Goal: Task Accomplishment & Management: Use online tool/utility

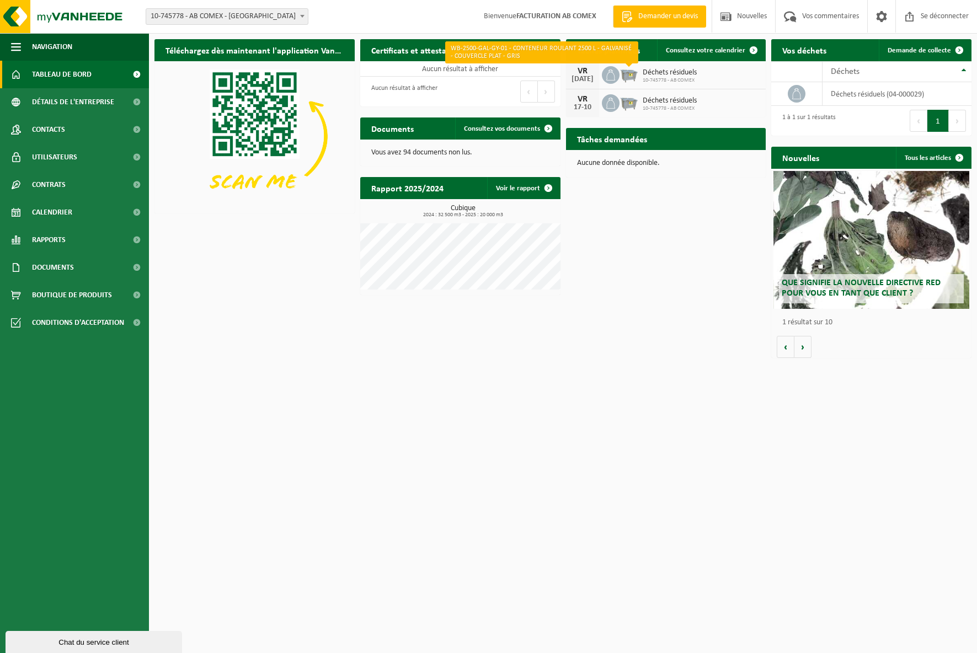
click at [632, 77] on img at bounding box center [629, 74] width 19 height 19
click at [661, 77] on font "Déchets résiduels" at bounding box center [670, 72] width 54 height 8
click at [619, 78] on span at bounding box center [611, 75] width 18 height 18
click at [628, 78] on img at bounding box center [629, 74] width 19 height 19
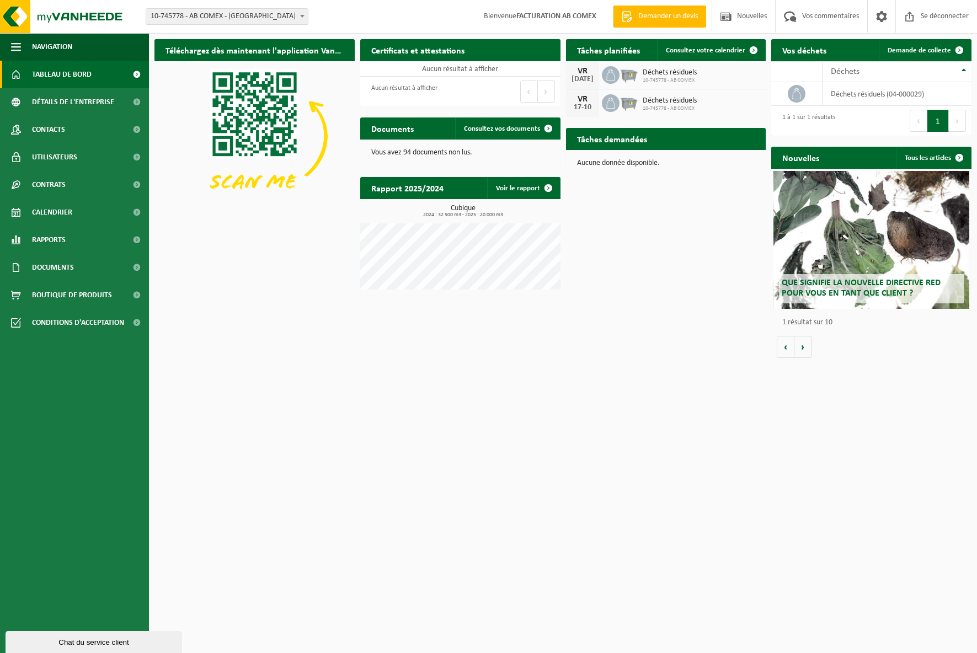
click at [628, 78] on img at bounding box center [629, 74] width 19 height 19
click at [854, 92] on font "déchets résiduels (04-000029)" at bounding box center [877, 94] width 93 height 8
click at [709, 52] on font "Consultez votre calendrier" at bounding box center [705, 50] width 79 height 7
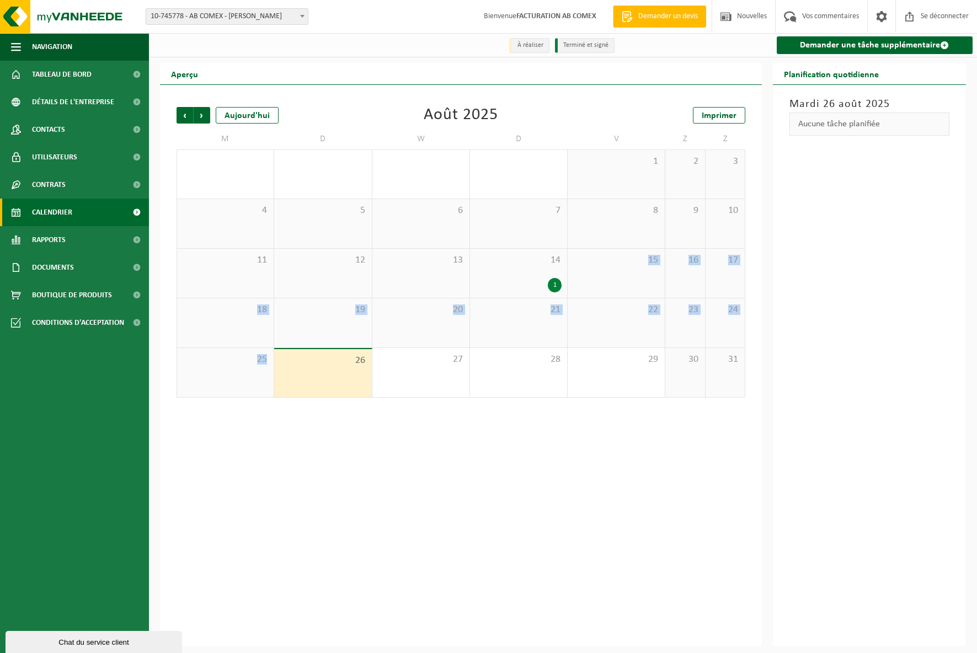
drag, startPoint x: 333, startPoint y: 373, endPoint x: 626, endPoint y: 265, distance: 311.6
click at [626, 265] on tbody "28 29 30 31 1 2 3 4 5 6 7 8 9 10 11 12 13 14 1 15 16 17 18 19 20 21 22 23 24 25…" at bounding box center [461, 274] width 569 height 248
click at [626, 266] on span "15" at bounding box center [616, 260] width 86 height 12
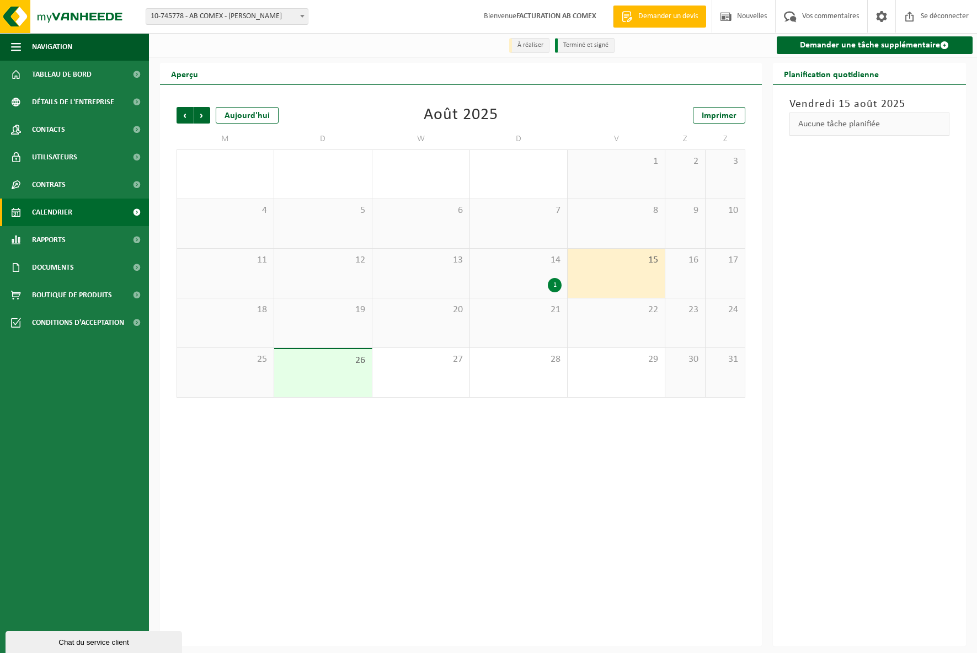
click at [619, 268] on div "15" at bounding box center [616, 273] width 97 height 49
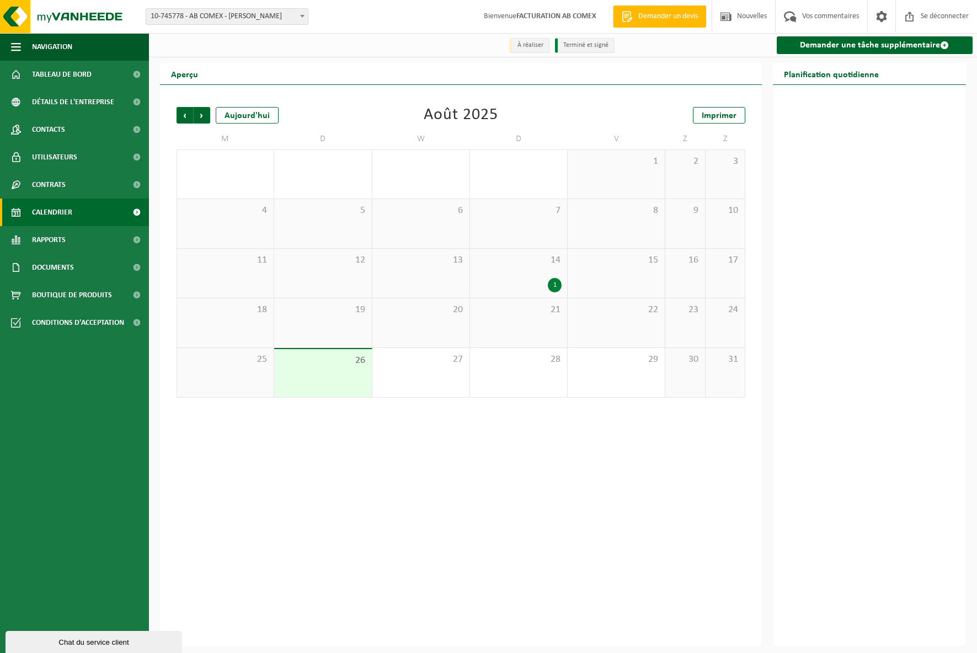
click at [619, 268] on div "15" at bounding box center [616, 273] width 97 height 49
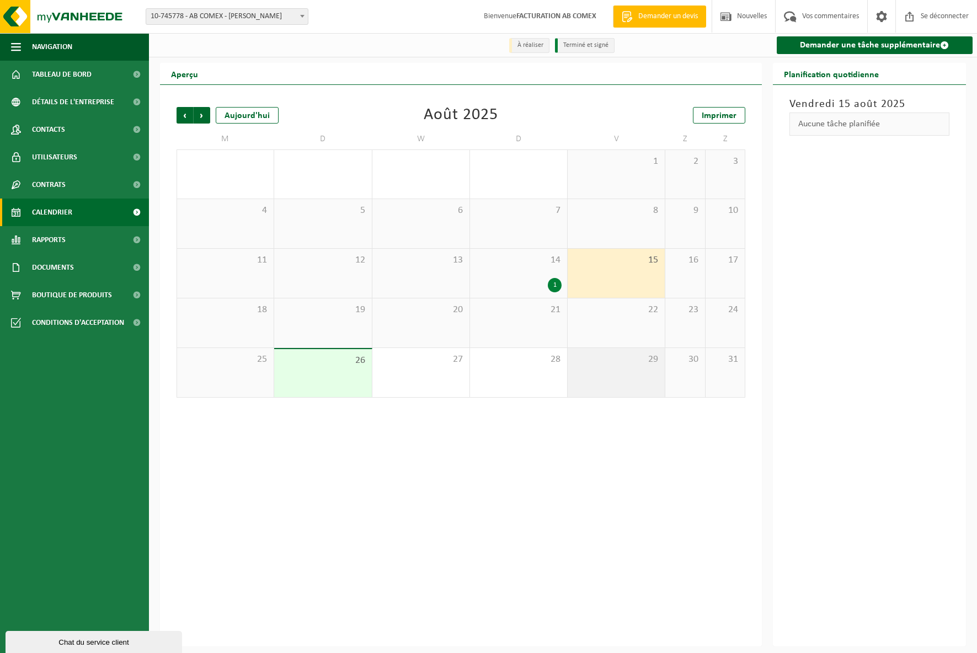
click at [630, 377] on div "29" at bounding box center [616, 372] width 97 height 49
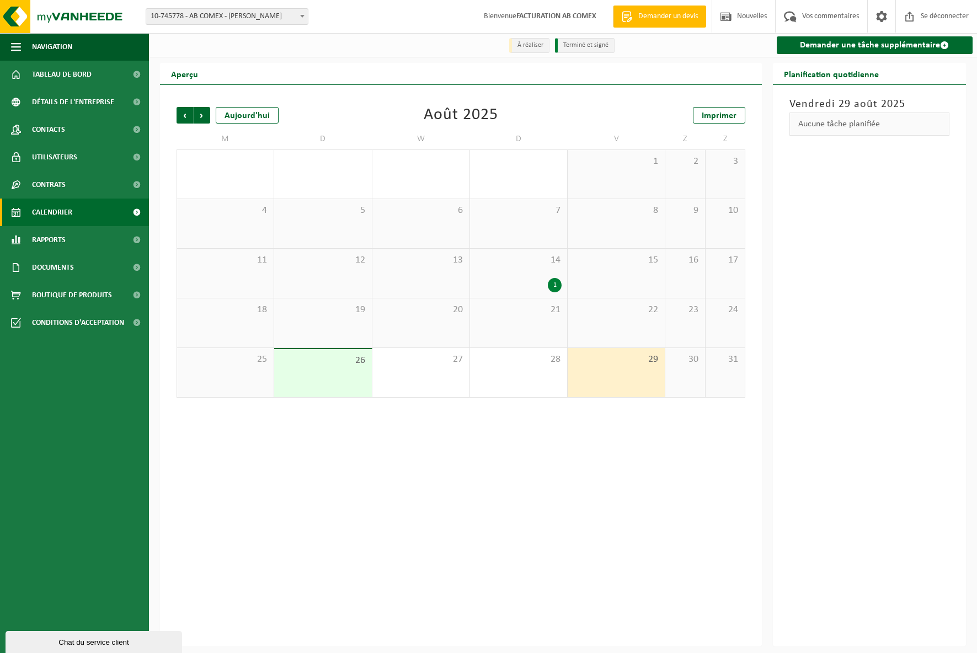
click at [630, 377] on div "29" at bounding box center [616, 372] width 97 height 49
click at [849, 42] on font "Demander une tâche supplémentaire" at bounding box center [870, 45] width 140 height 9
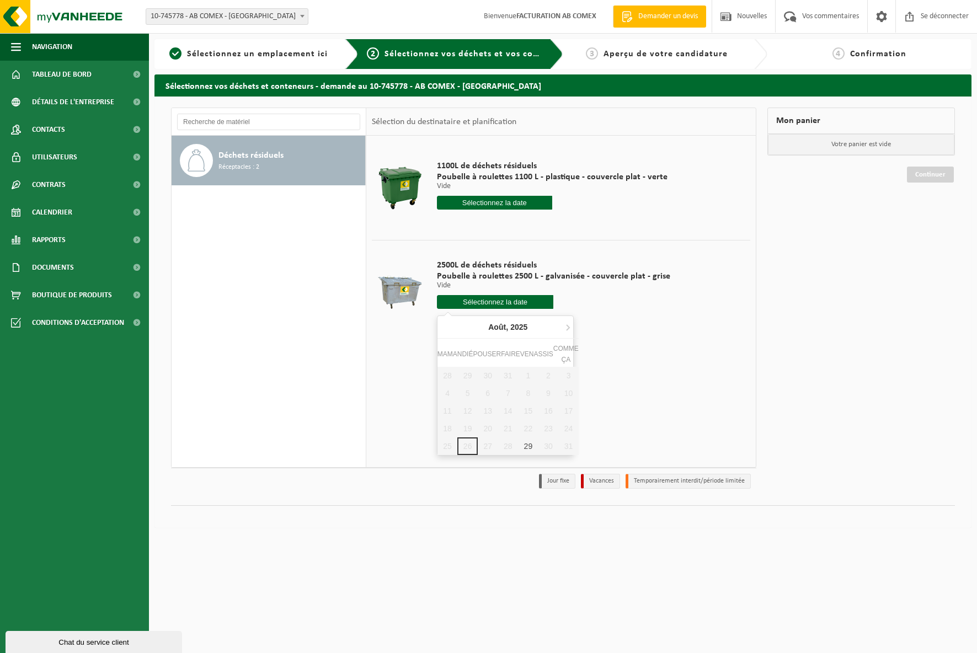
click at [483, 301] on input "text" at bounding box center [495, 302] width 117 height 14
click at [528, 444] on font "29" at bounding box center [528, 446] width 9 height 9
type input "Van 2025-08-29"
type input "2025-08-29"
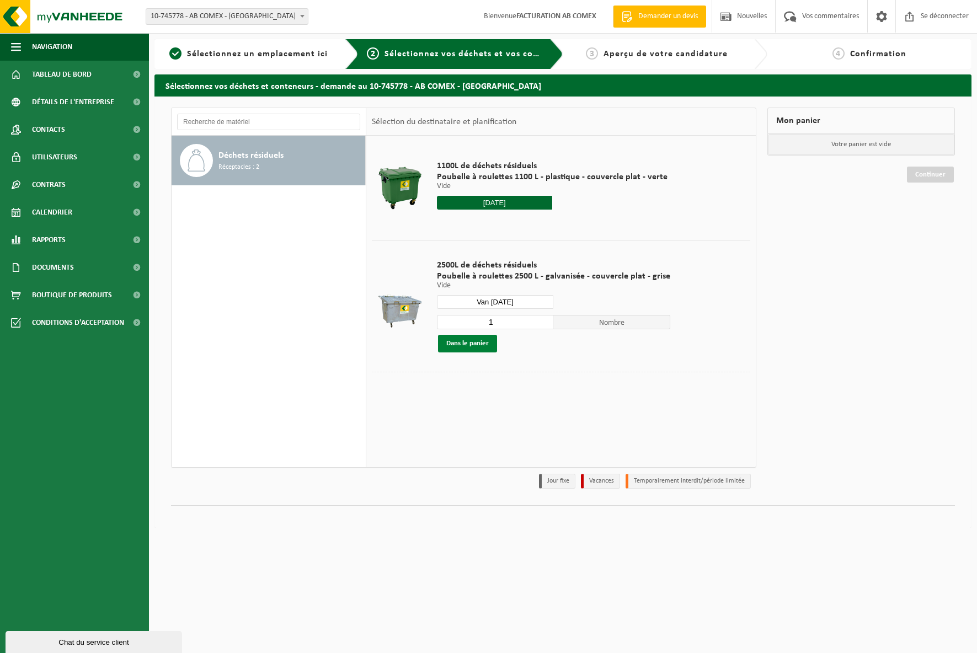
click at [462, 343] on font "Dans le panier" at bounding box center [467, 343] width 42 height 7
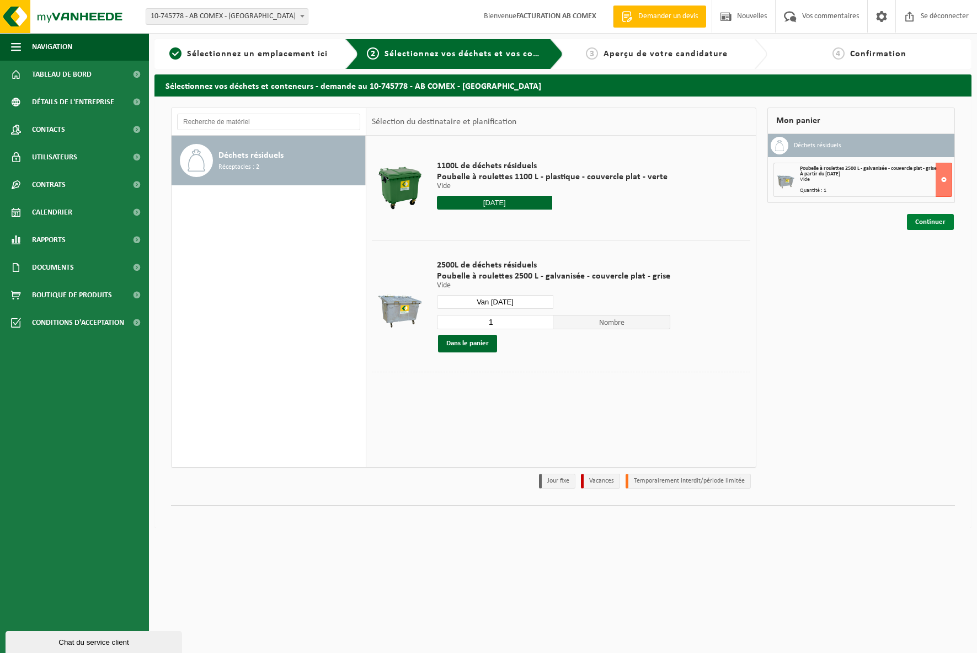
click at [925, 221] on font "Continuer" at bounding box center [930, 222] width 30 height 7
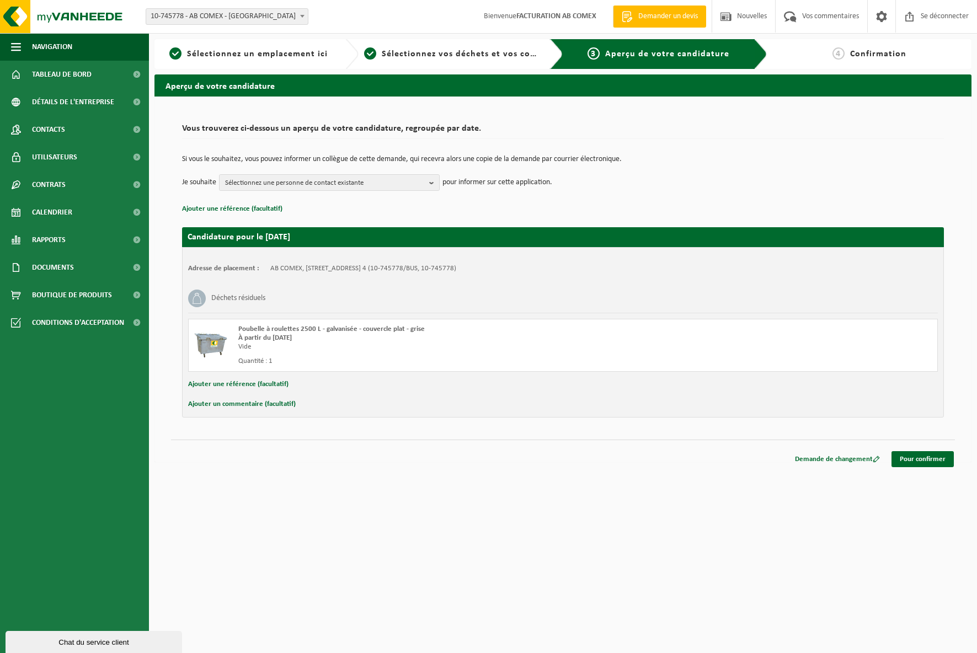
click at [326, 340] on div "À partir du 29/08/2025" at bounding box center [422, 338] width 369 height 9
click at [343, 351] on div "Vide" at bounding box center [422, 347] width 369 height 9
click at [342, 353] on div "Poubelle à roulettes 2500 L - galvanisée - couvercle plat - grise À partir du 2…" at bounding box center [422, 345] width 369 height 41
click at [652, 313] on div "Déchets résiduels" at bounding box center [563, 298] width 750 height 29
click at [65, 72] on font "Tableau de bord" at bounding box center [62, 75] width 60 height 8
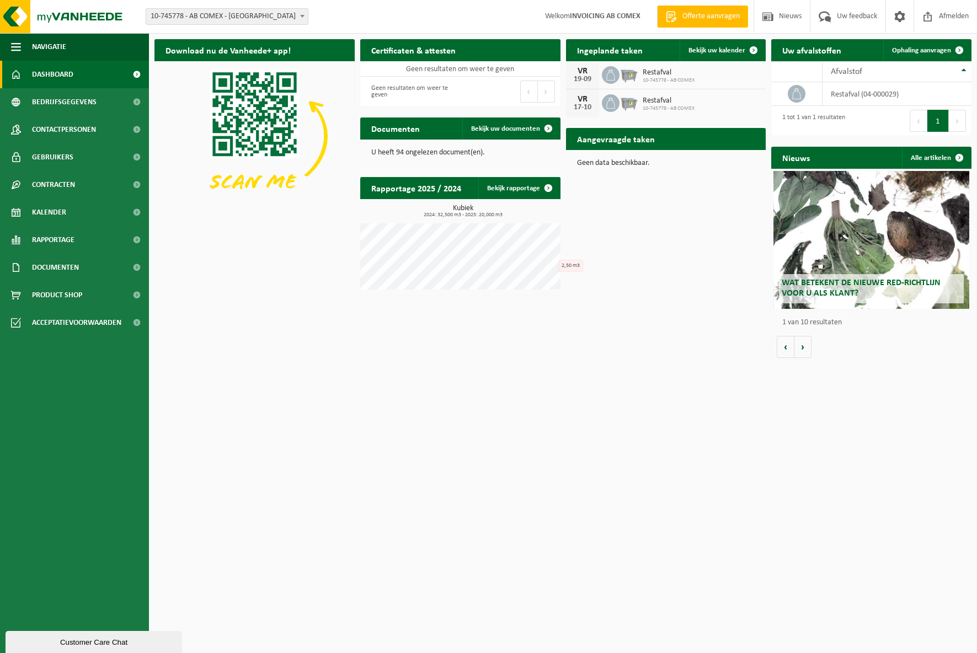
click at [678, 219] on div "Download nu de Vanheede+ app! Verberg Certificaten & attesten Bekijk uw certifi…" at bounding box center [563, 199] width 823 height 330
drag, startPoint x: 673, startPoint y: 243, endPoint x: 668, endPoint y: 239, distance: 7.1
click at [673, 243] on div "Download nu de Vanheede+ app! Verberg Certificaten & attesten Bekijk uw certifi…" at bounding box center [563, 199] width 823 height 330
click at [899, 12] on span at bounding box center [900, 16] width 17 height 33
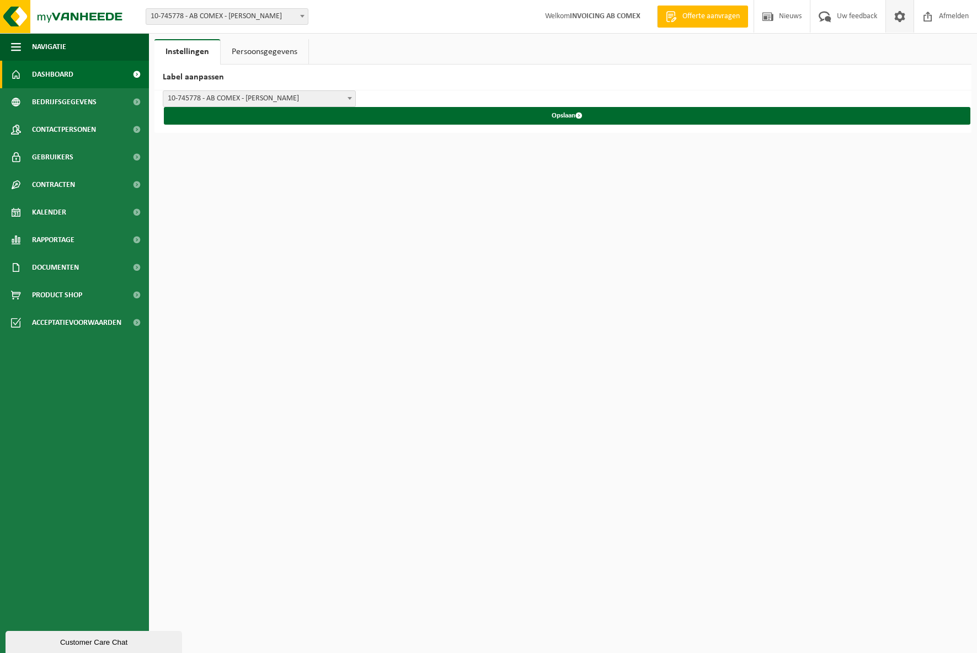
click at [53, 73] on span "Dashboard" at bounding box center [52, 75] width 41 height 28
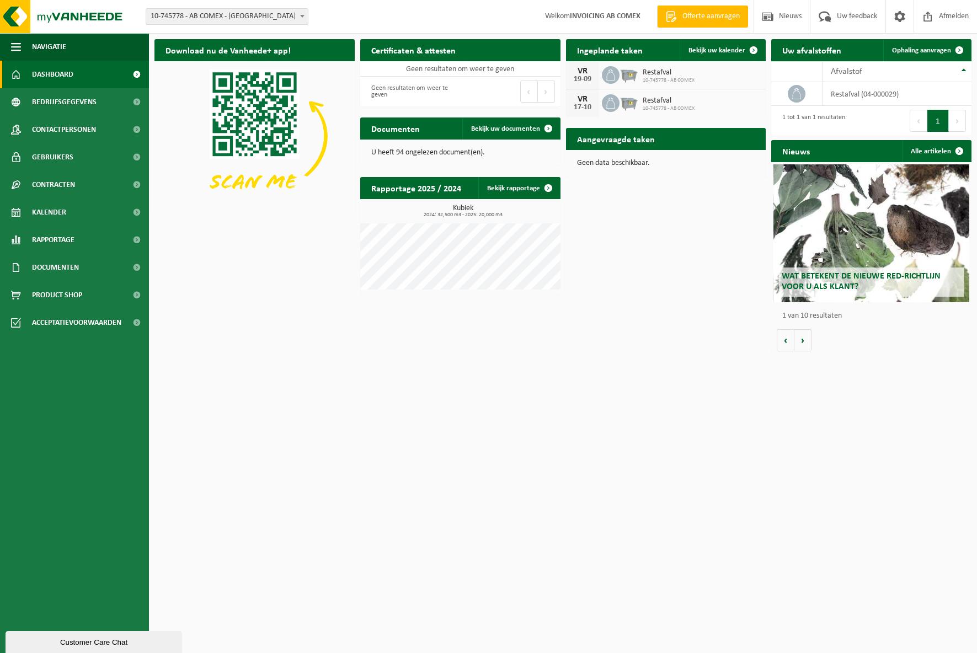
click at [640, 184] on div "Download nu de Vanheede+ app! Verberg Certificaten & attesten Bekijk uw certifi…" at bounding box center [563, 195] width 823 height 323
click at [849, 69] on span "Afvalstof" at bounding box center [846, 71] width 31 height 9
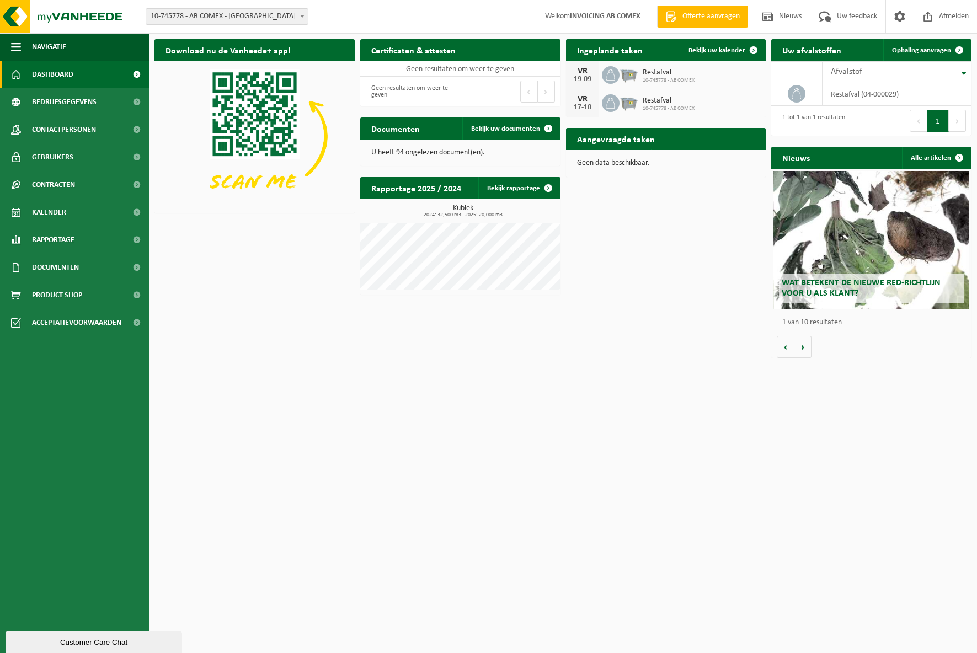
click at [611, 143] on h2 "Aangevraagde taken" at bounding box center [616, 139] width 100 height 22
click at [693, 238] on div "Download nu de Vanheede+ app! Verberg Certificaten & attesten Bekijk uw certifi…" at bounding box center [563, 199] width 823 height 330
click at [693, 230] on div "Download nu de Vanheede+ app! Verberg Certificaten & attesten Bekijk uw certifi…" at bounding box center [563, 199] width 823 height 330
click at [589, 17] on strong "INVOICING AB COMEX" at bounding box center [605, 16] width 71 height 8
click at [862, 18] on span "Uw feedback" at bounding box center [857, 16] width 46 height 33
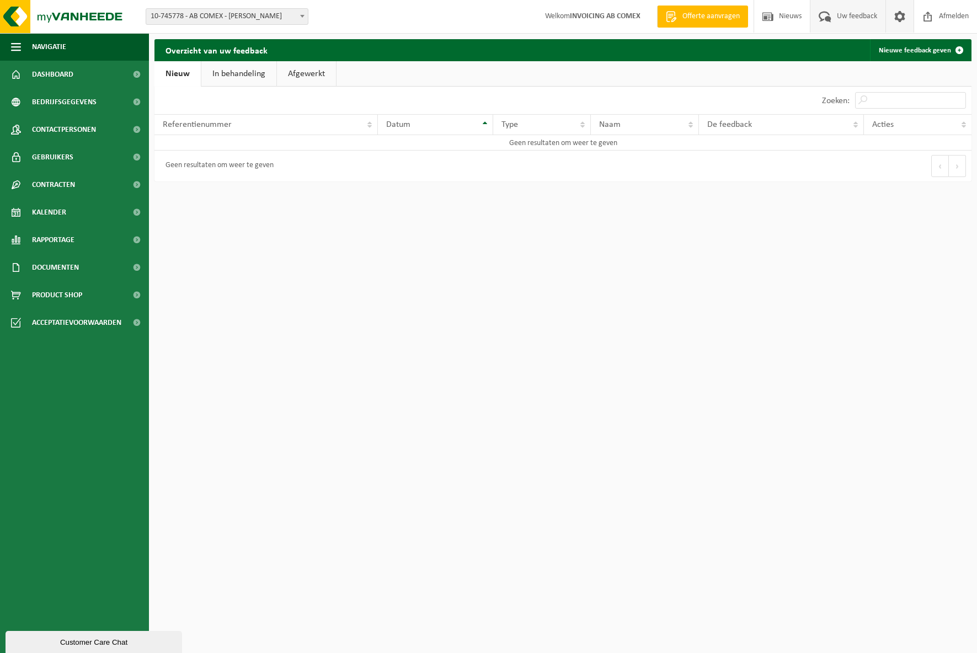
click at [902, 14] on span at bounding box center [900, 16] width 17 height 33
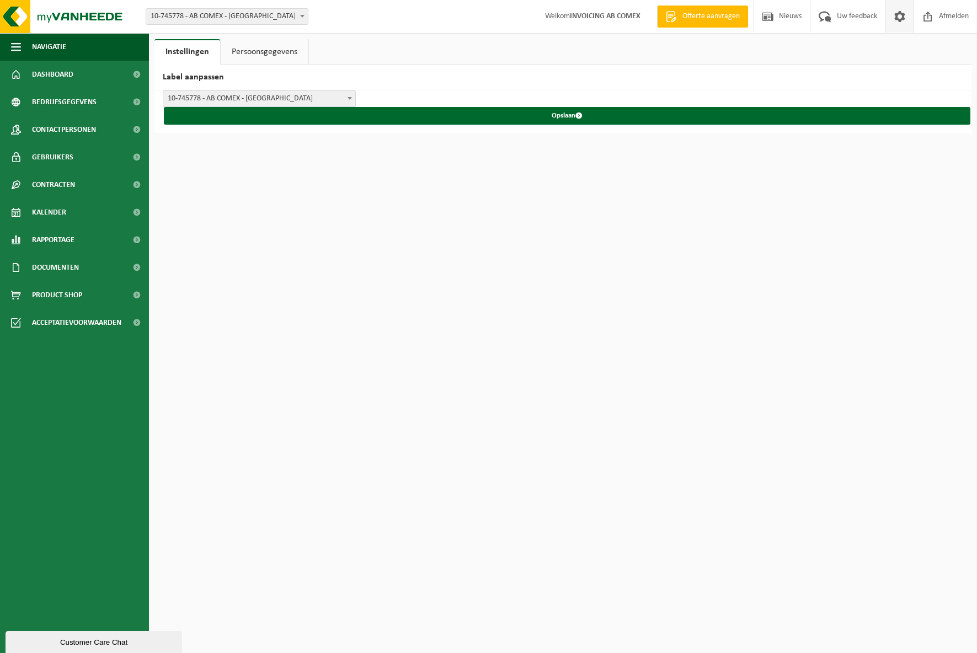
click at [902, 14] on span at bounding box center [900, 16] width 17 height 33
click at [254, 45] on link "Persoonsgegevens" at bounding box center [265, 51] width 88 height 25
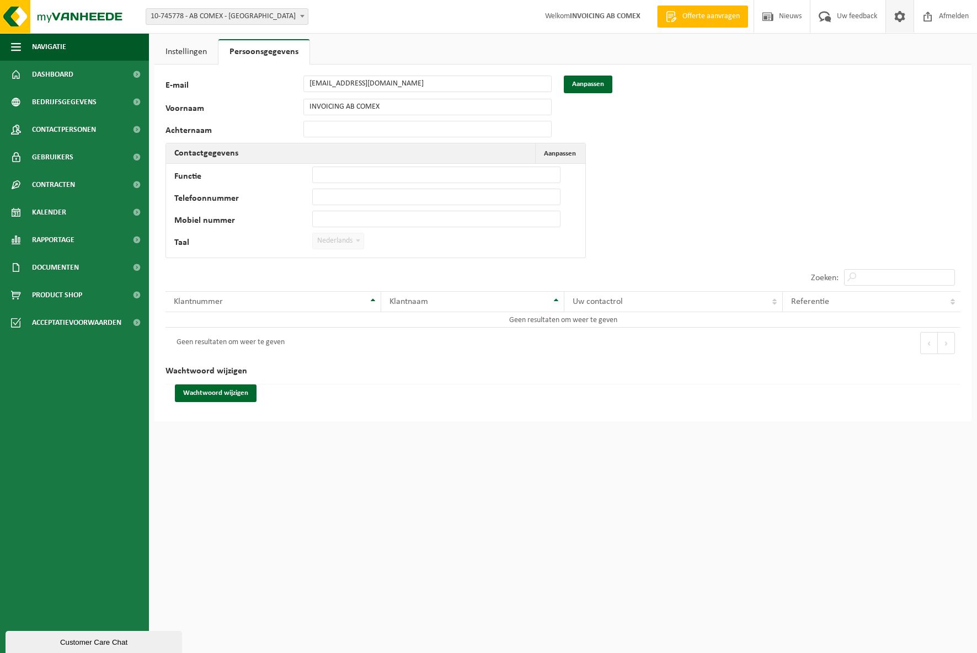
drag, startPoint x: 732, startPoint y: 188, endPoint x: 727, endPoint y: 187, distance: 5.6
click at [732, 187] on div "20860 E-mail info@abcomex.com Aanpassen Voornaam INVOICING AB COMEX Achternaam …" at bounding box center [563, 243] width 817 height 357
drag, startPoint x: 51, startPoint y: 79, endPoint x: 49, endPoint y: 73, distance: 5.8
click at [51, 78] on span "Dashboard" at bounding box center [52, 75] width 41 height 28
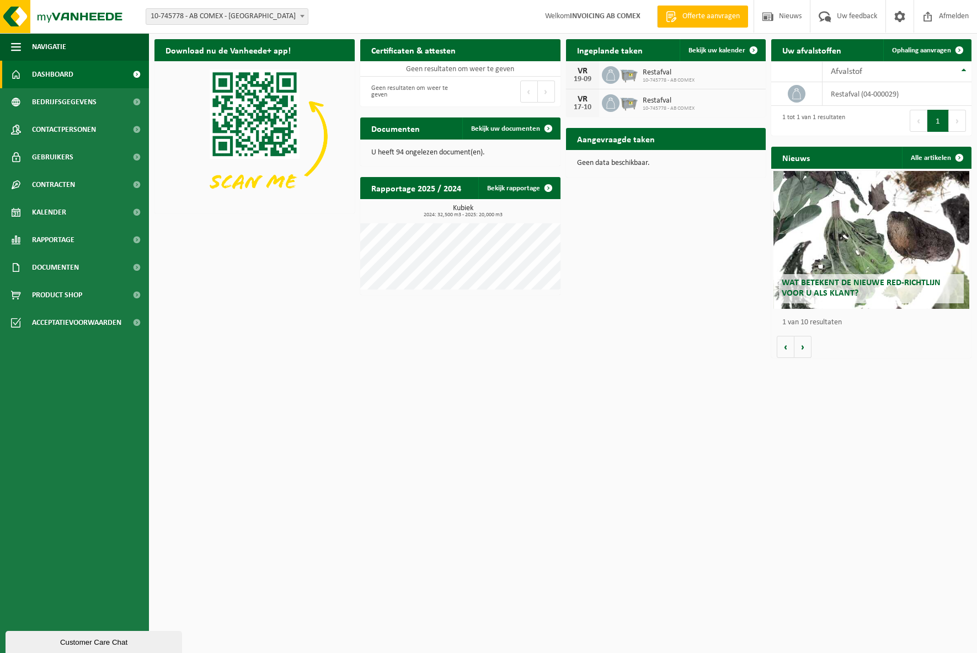
click at [660, 246] on div "Download nu de Vanheede+ app! Verberg Certificaten & attesten Bekijk uw certifi…" at bounding box center [563, 199] width 823 height 330
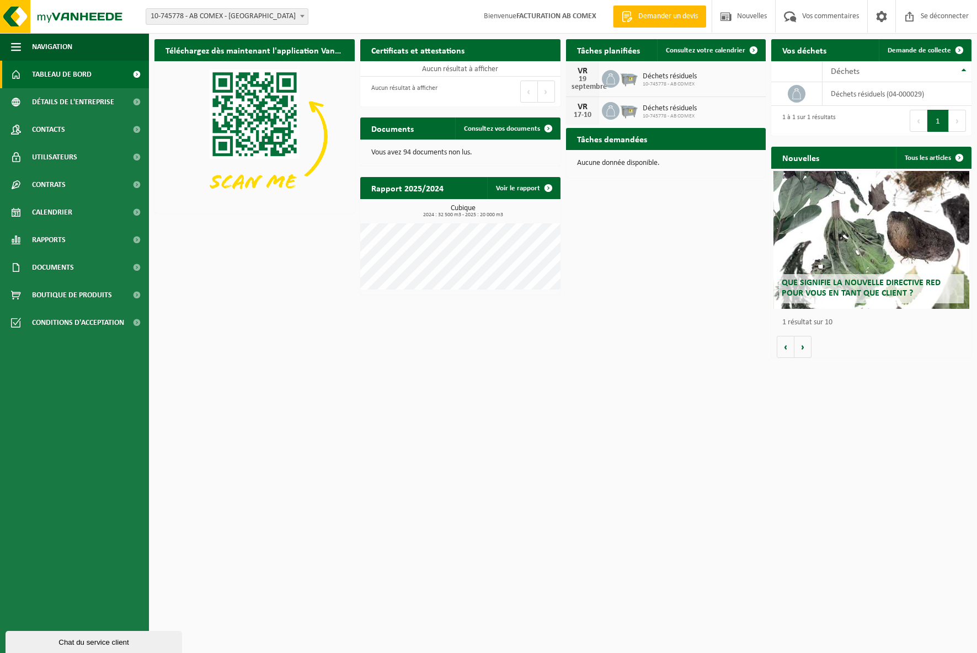
click at [690, 230] on div "Téléchargez dès maintenant l'application Vanheede+ ! Cacher Certificats et atte…" at bounding box center [563, 199] width 823 height 330
click at [716, 53] on font "Consultez votre calendrier" at bounding box center [705, 50] width 79 height 7
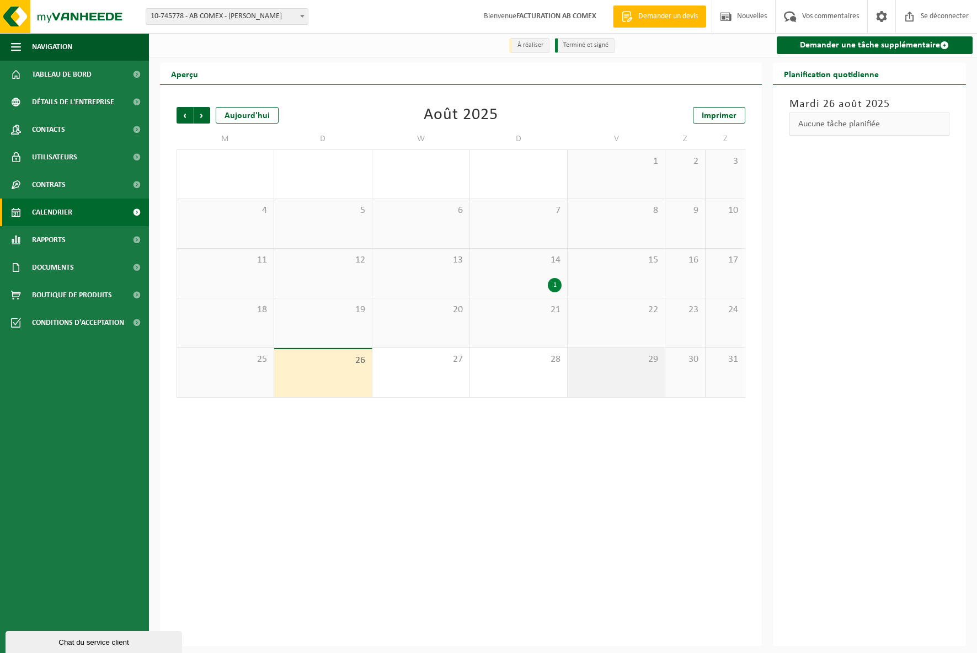
click at [624, 371] on div "29" at bounding box center [616, 372] width 97 height 49
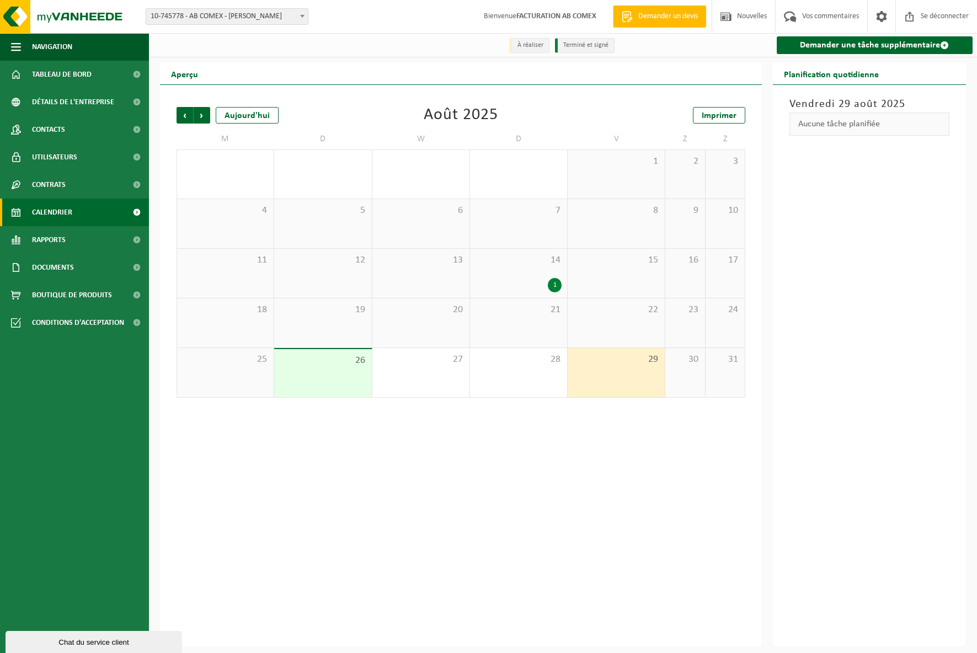
click at [827, 127] on font "Aucune tâche planifiée" at bounding box center [839, 124] width 82 height 9
click at [849, 44] on font "Demander une tâche supplémentaire" at bounding box center [870, 45] width 140 height 9
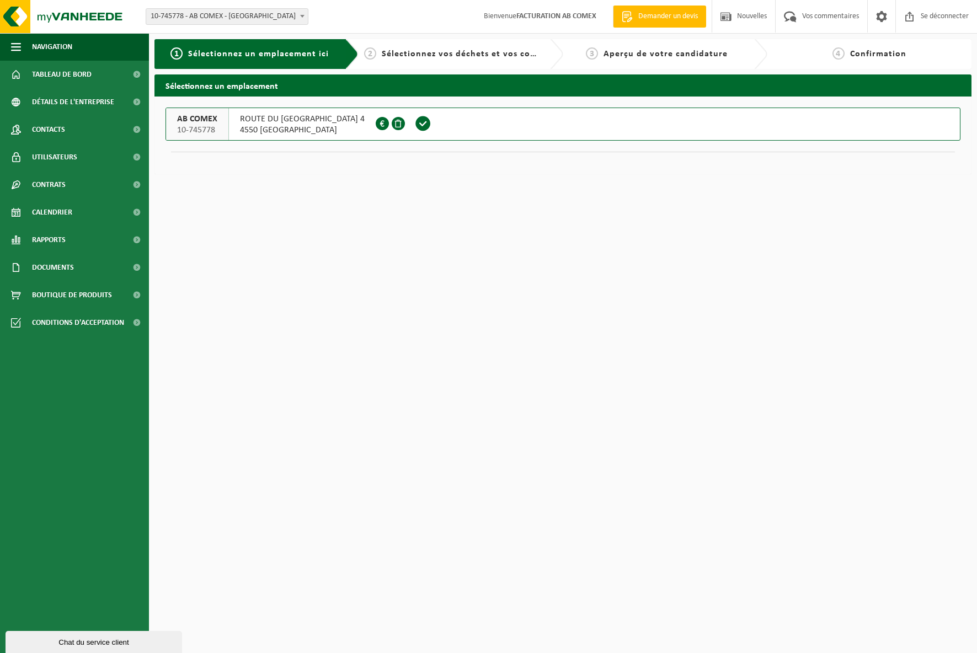
click at [279, 122] on font "ROUTE DU BOIS DES DAMES 4" at bounding box center [302, 119] width 125 height 9
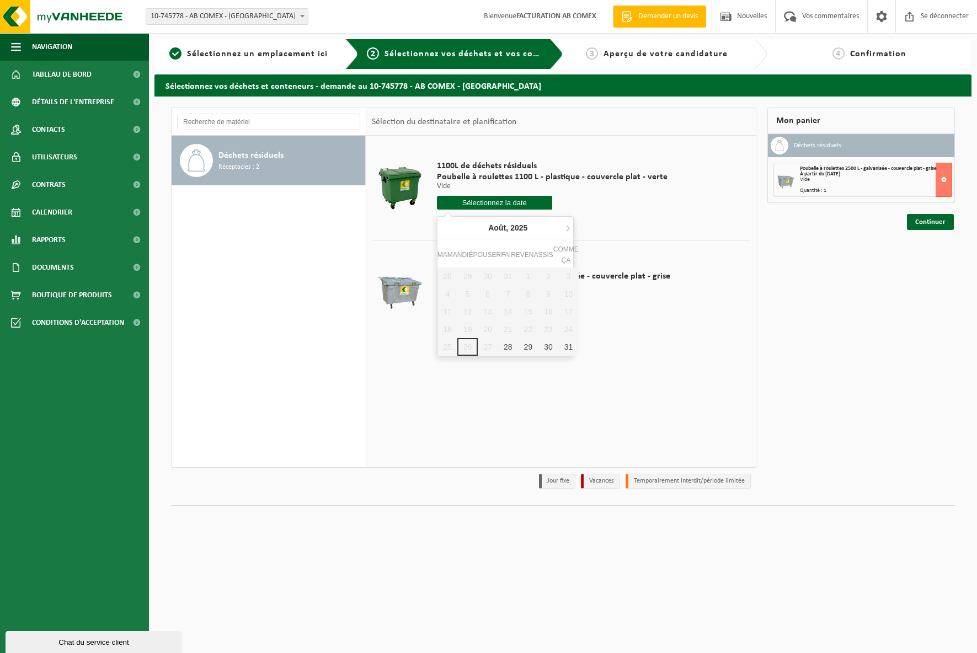
click at [483, 201] on input "text" at bounding box center [494, 203] width 115 height 14
click at [526, 348] on font "29" at bounding box center [528, 347] width 9 height 9
type input "Van 2025-08-29"
type input "2025-08-29"
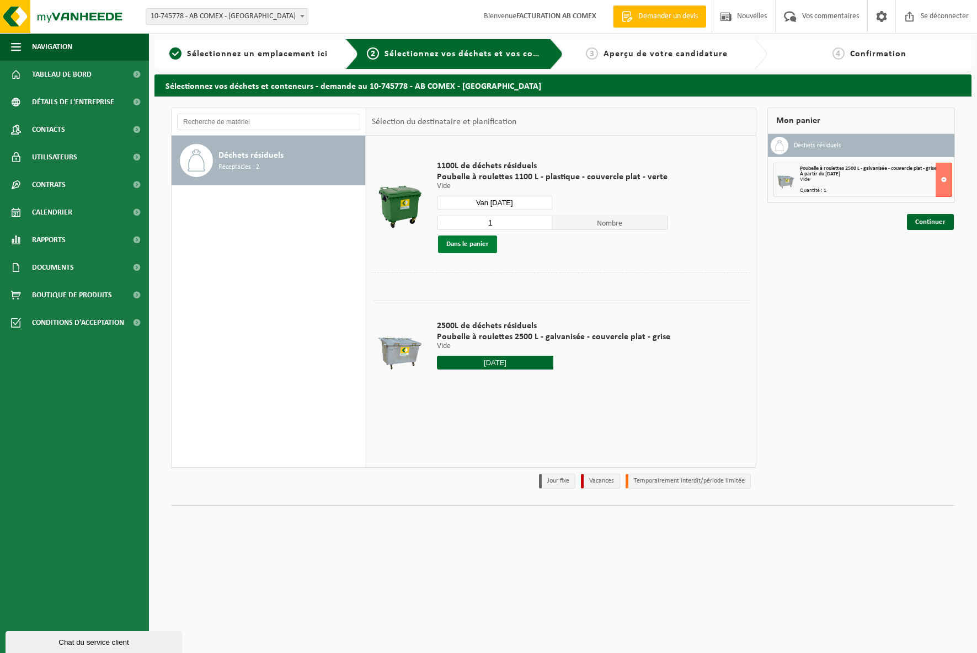
click at [463, 247] on font "Dans le panier" at bounding box center [467, 244] width 42 height 7
click at [944, 218] on button at bounding box center [944, 220] width 17 height 34
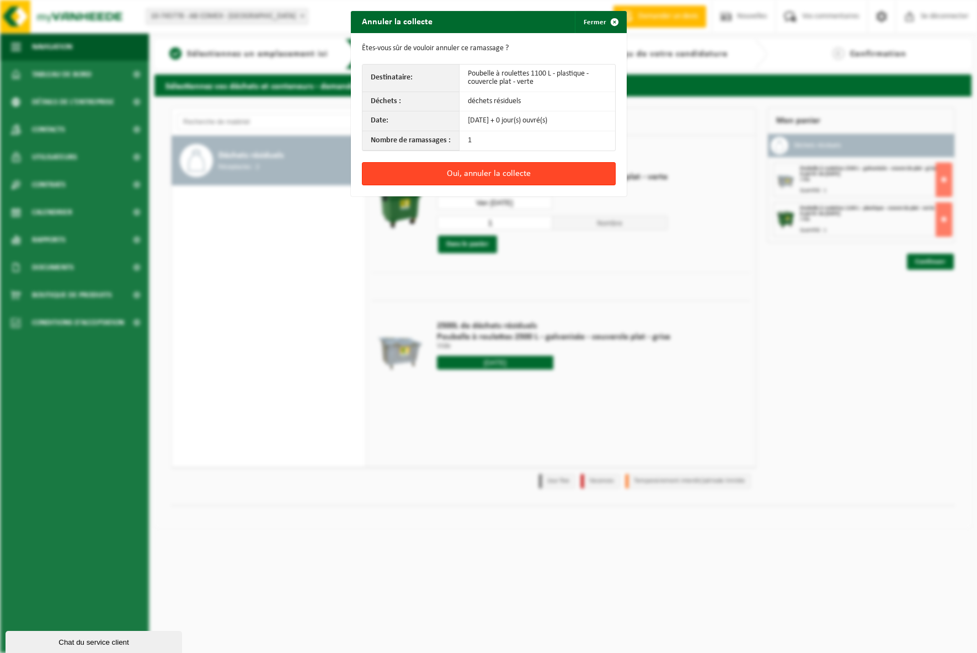
click at [476, 175] on font "Oui, annuler la collecte" at bounding box center [489, 173] width 84 height 9
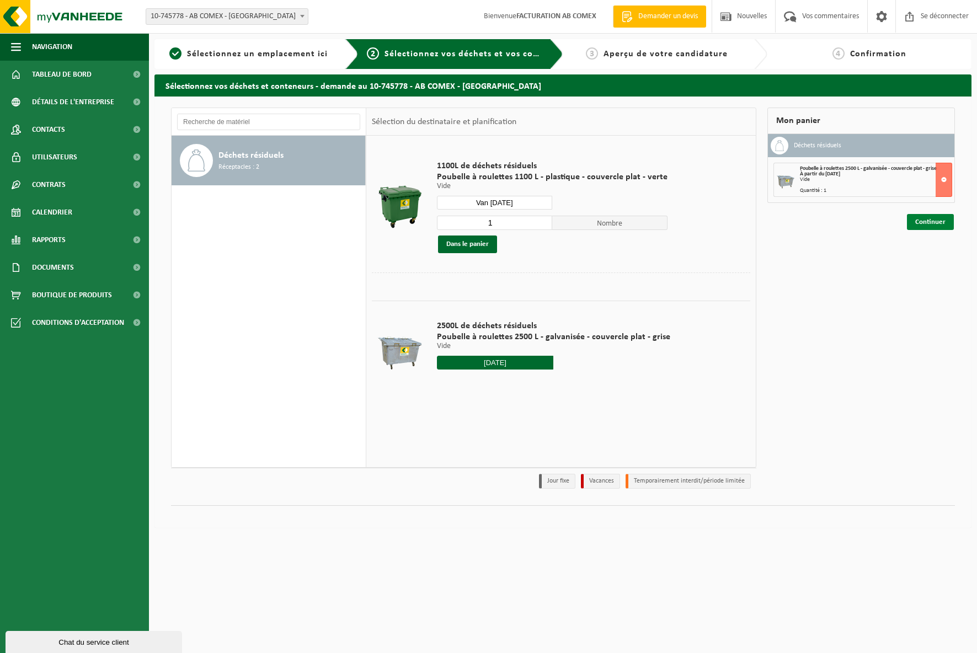
click at [928, 223] on font "Continuer" at bounding box center [930, 222] width 30 height 7
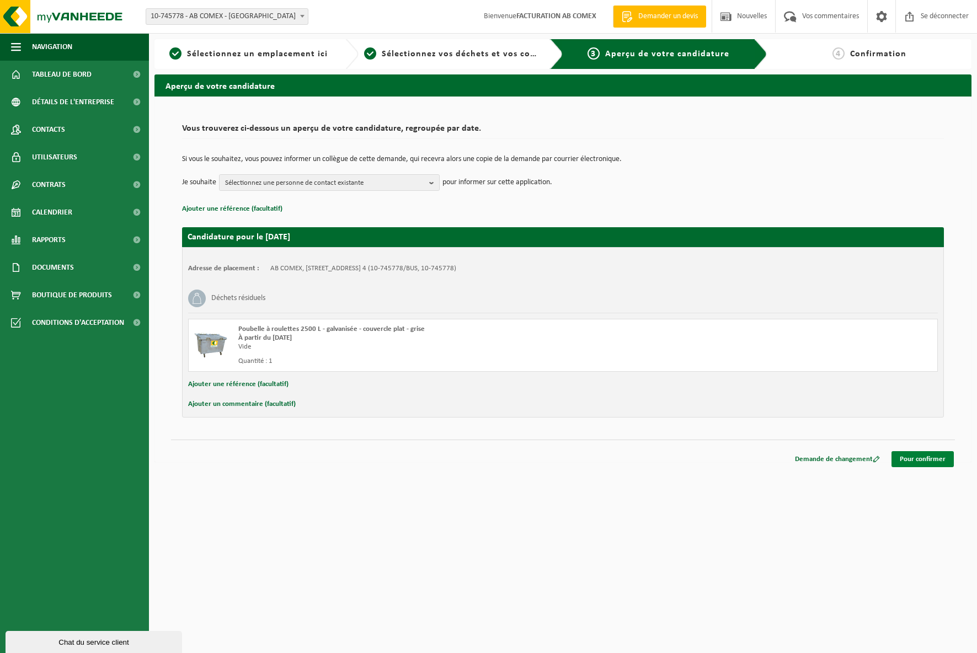
click at [926, 460] on font "Pour confirmer" at bounding box center [923, 459] width 46 height 7
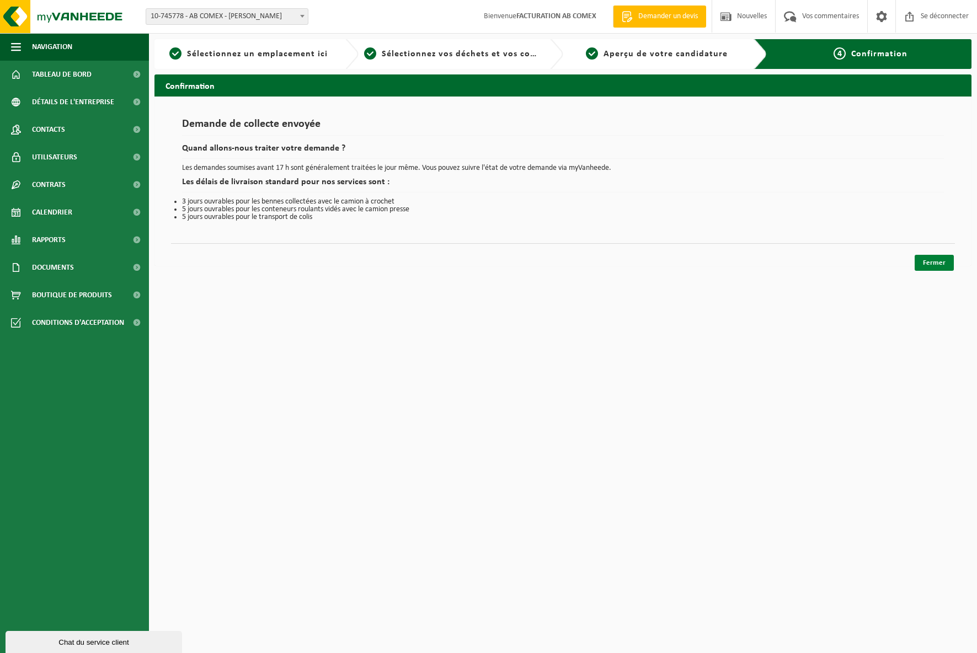
click at [934, 263] on font "Fermer" at bounding box center [934, 262] width 23 height 7
